Goal: Find specific page/section: Find specific page/section

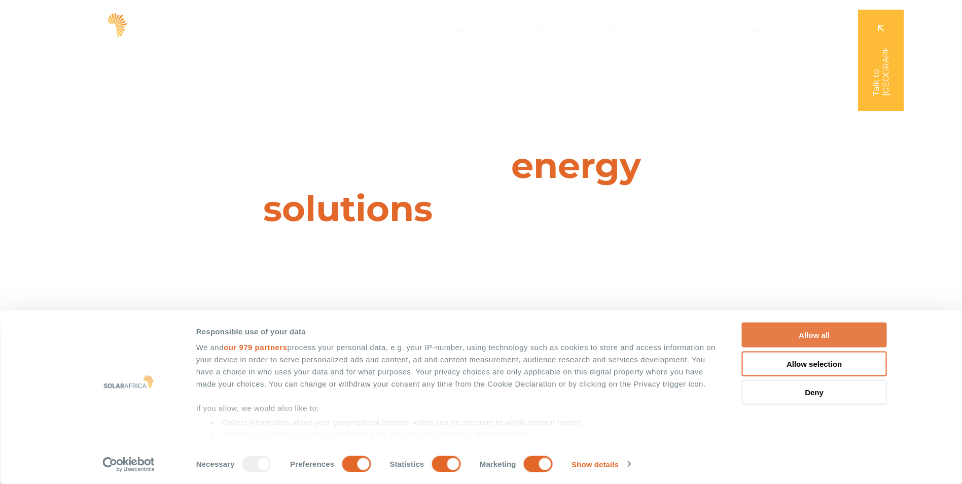
click at [819, 338] on button "Allow all" at bounding box center [814, 335] width 145 height 25
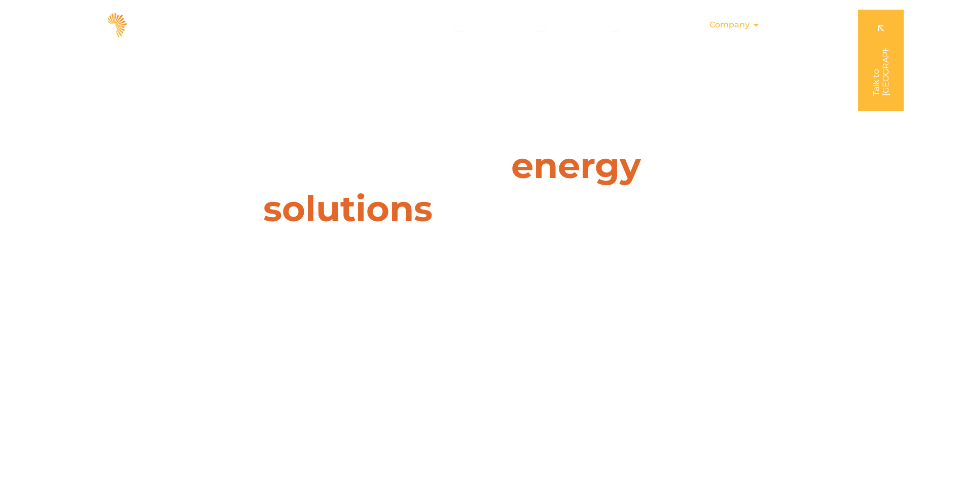
click at [749, 24] on span "Company" at bounding box center [730, 25] width 40 height 12
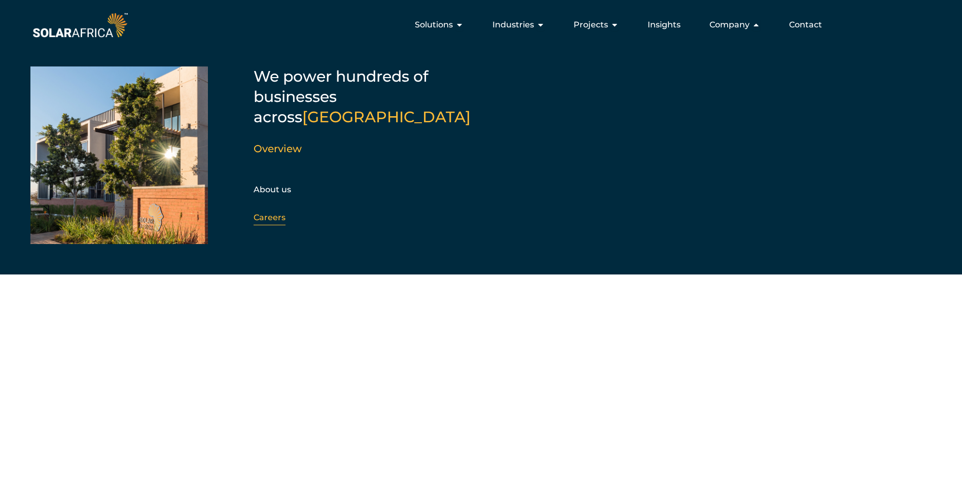
click at [261, 213] on link "Careers" at bounding box center [270, 218] width 32 height 10
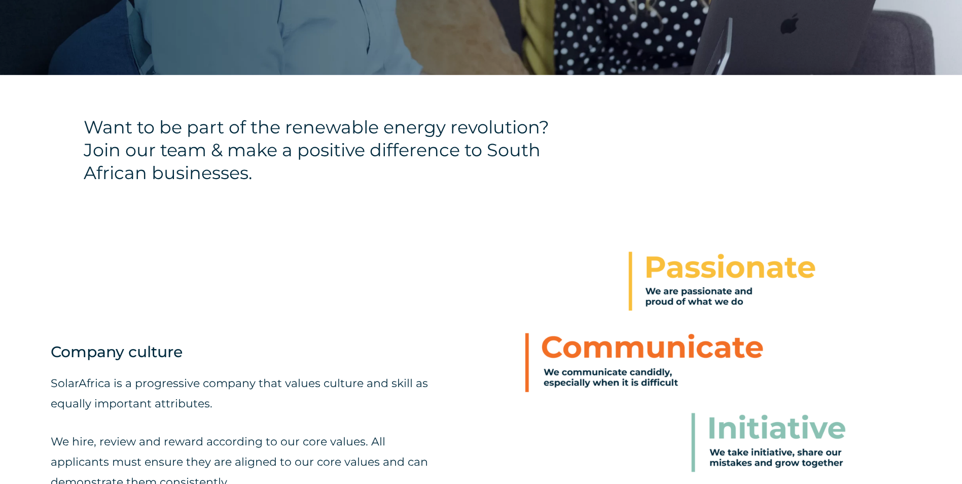
scroll to position [558, 0]
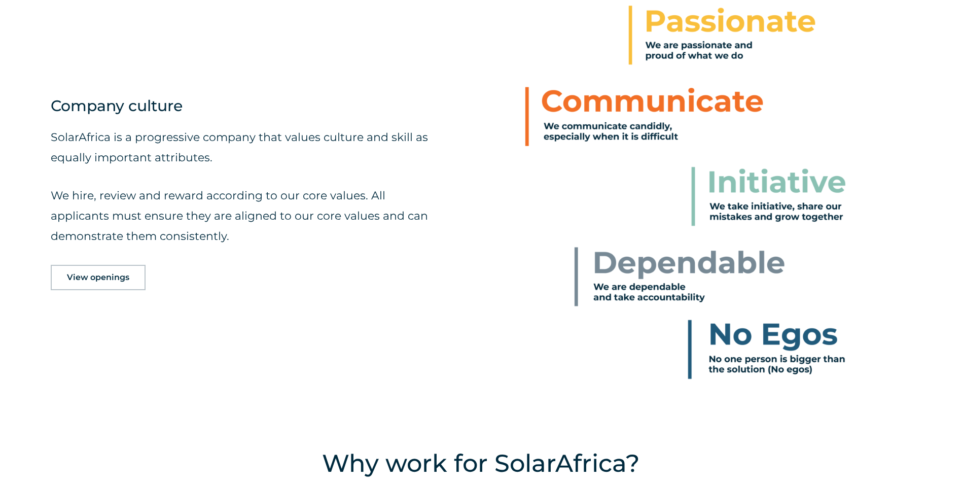
click at [86, 274] on span "View openings" at bounding box center [98, 277] width 62 height 8
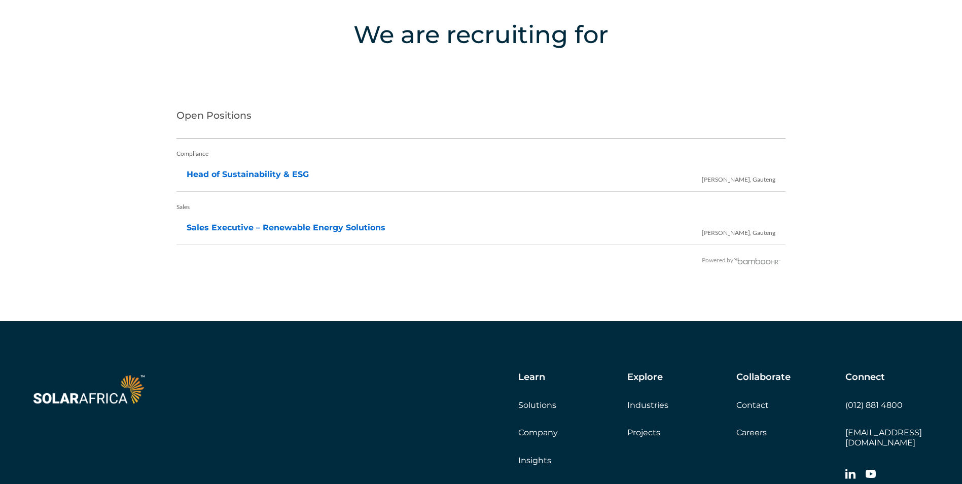
scroll to position [2080, 0]
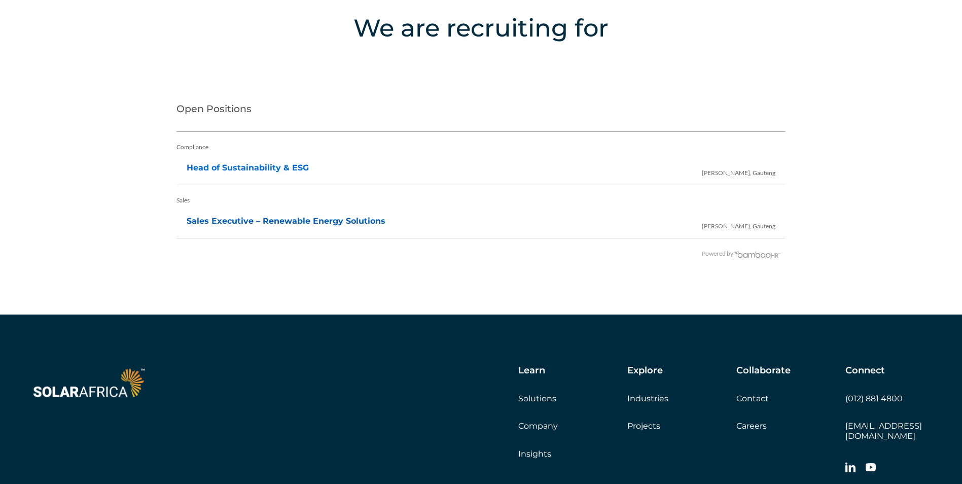
click at [273, 224] on link "Sales Executive – Renewable Energy Solutions" at bounding box center [286, 221] width 199 height 10
